Goal: Information Seeking & Learning: Learn about a topic

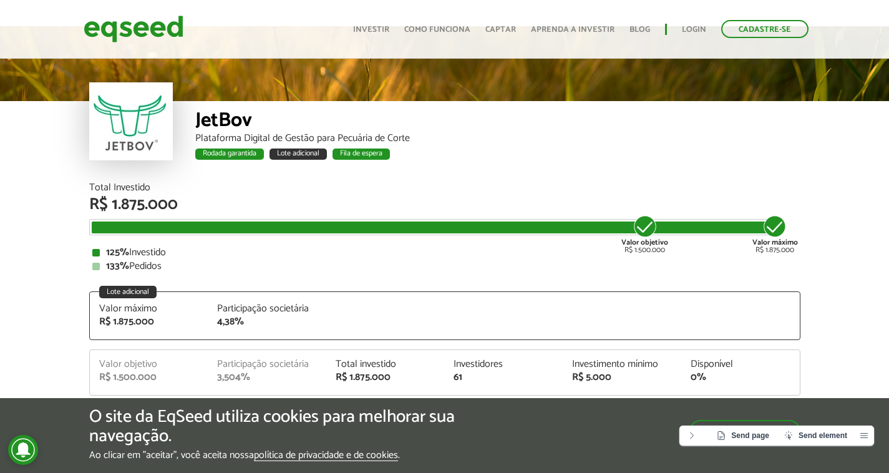
scroll to position [14, 0]
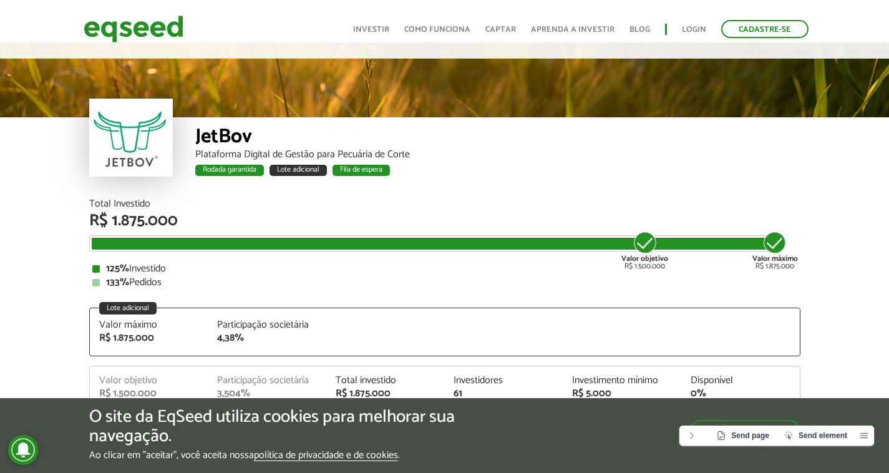
click at [597, 437] on div "O site da EqSeed utiliza cookies para melhorar sua navegação. Ao clicar em "ace…" at bounding box center [444, 434] width 711 height 54
click at [740, 419] on div "Aceitar" at bounding box center [744, 424] width 111 height 35
click at [735, 422] on button "Aceitar" at bounding box center [746, 430] width 109 height 20
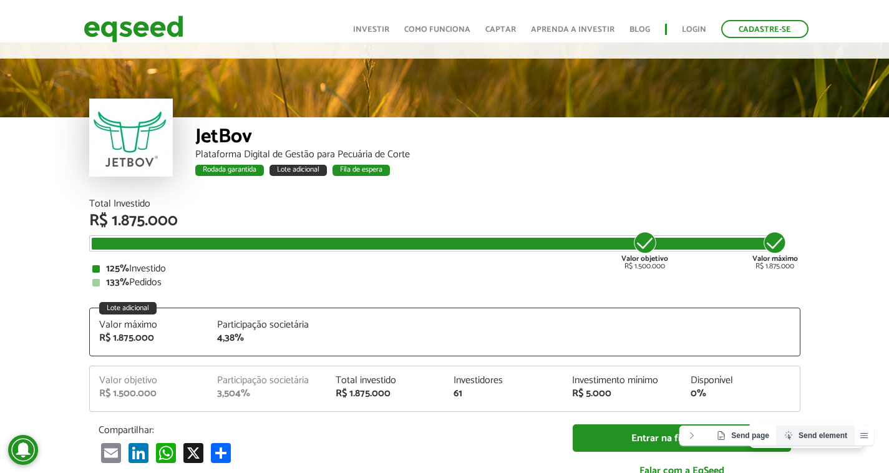
click at [803, 434] on span "Send element" at bounding box center [823, 435] width 49 height 9
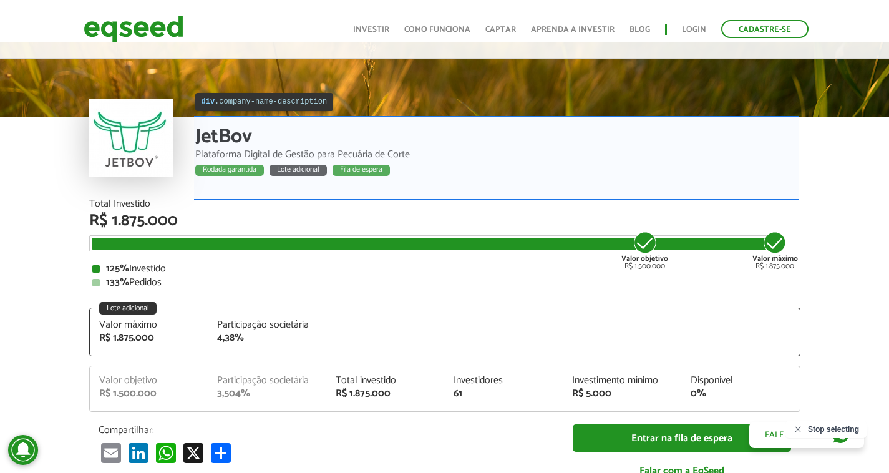
drag, startPoint x: 726, startPoint y: 182, endPoint x: 720, endPoint y: 178, distance: 6.7
click at [724, 181] on div "JetBov Plataforma Digital de Gestão para Pecuária de Corte Rodada garantida Lot…" at bounding box center [497, 158] width 605 height 82
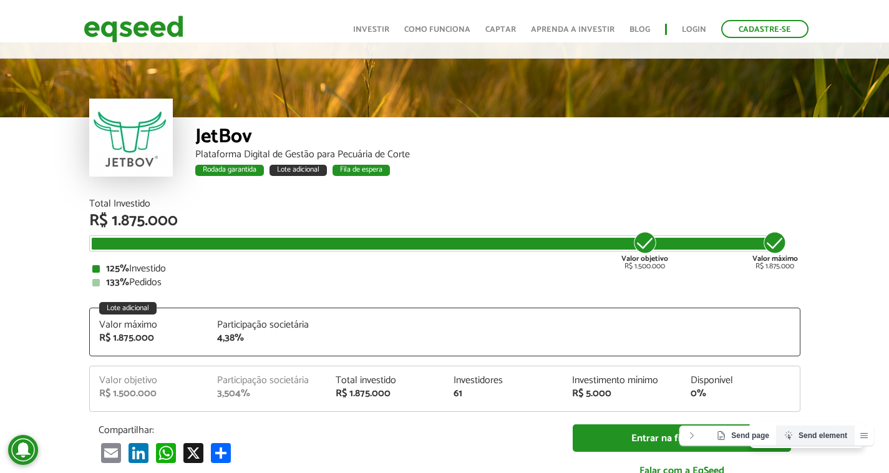
click at [809, 434] on span "Send element" at bounding box center [823, 435] width 49 height 9
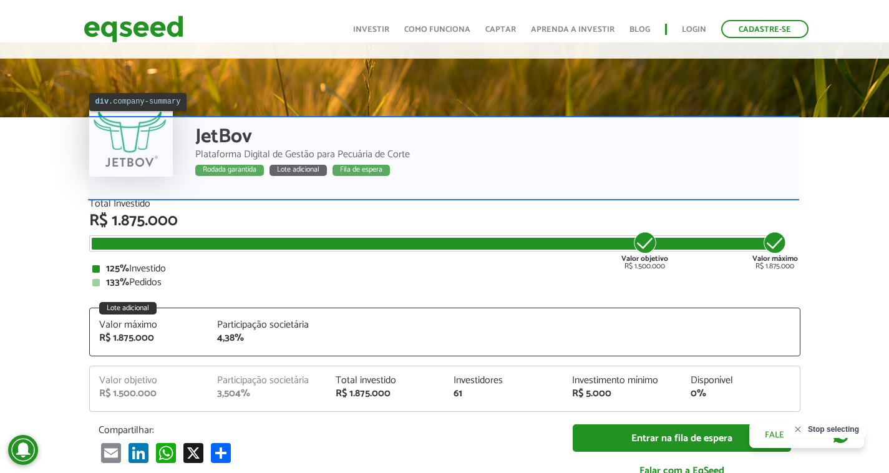
click at [104, 178] on div "JetBov Plataforma Digital de Gestão para Pecuária de Corte Rodada garantida Lot…" at bounding box center [444, 158] width 711 height 82
